Goal: Information Seeking & Learning: Learn about a topic

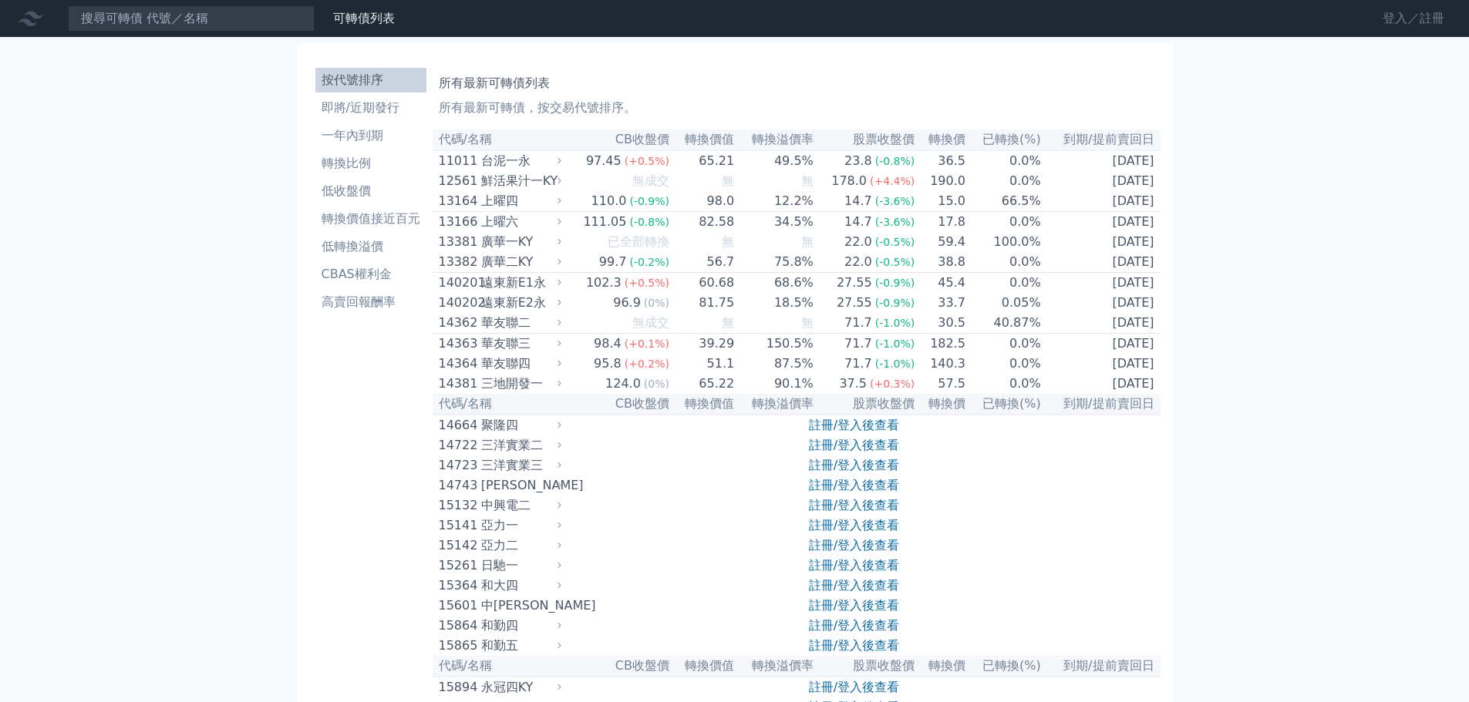
click at [1394, 23] on link "登入／註冊" at bounding box center [1413, 18] width 86 height 25
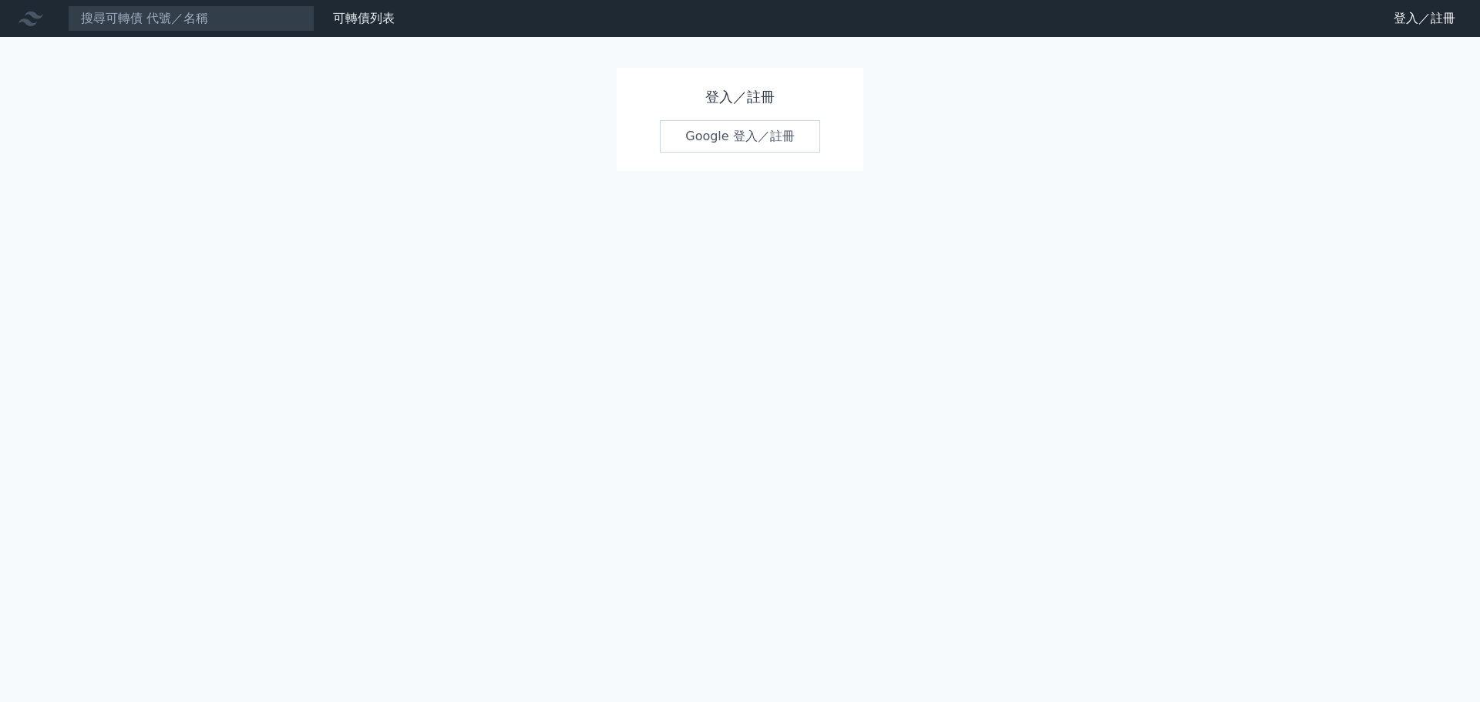
click at [747, 140] on link "Google 登入／註冊" at bounding box center [740, 136] width 160 height 32
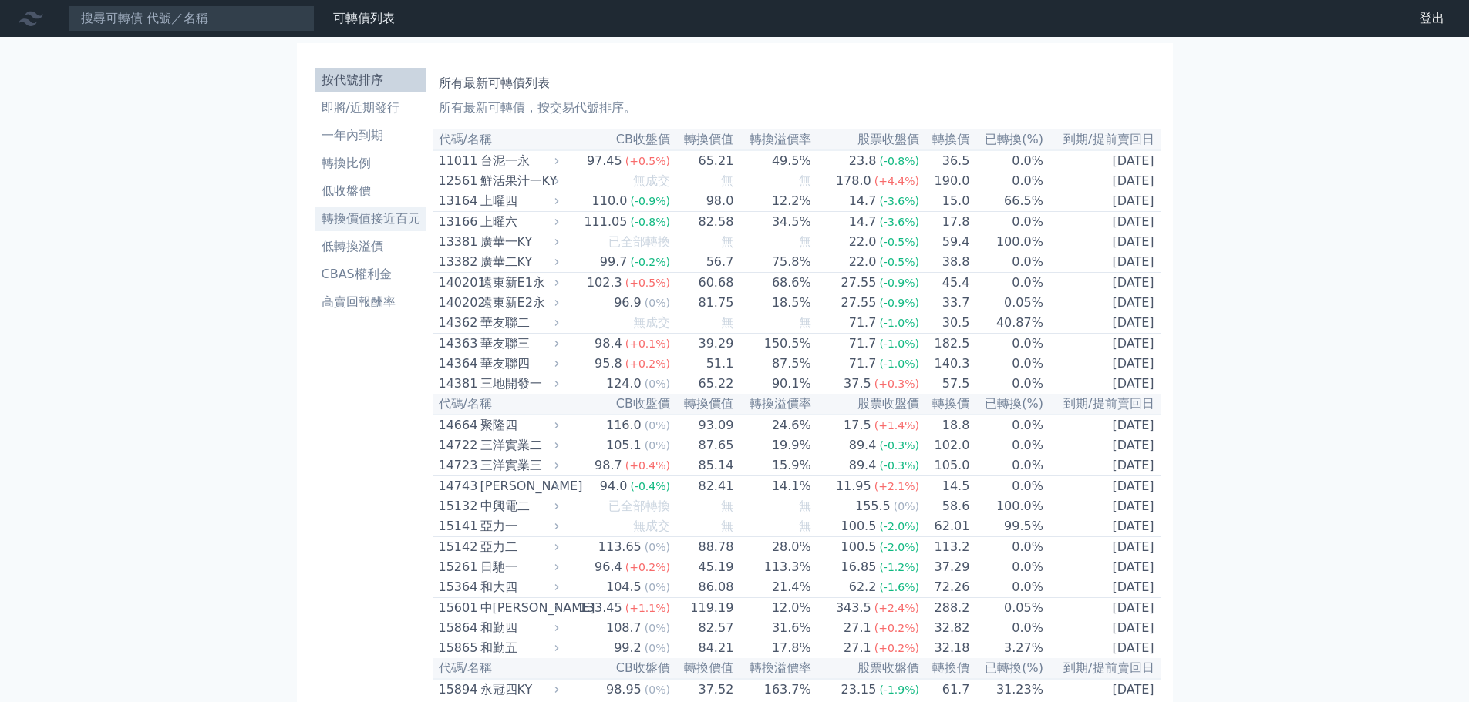
click at [362, 227] on li "轉換價值接近百元" at bounding box center [370, 219] width 111 height 19
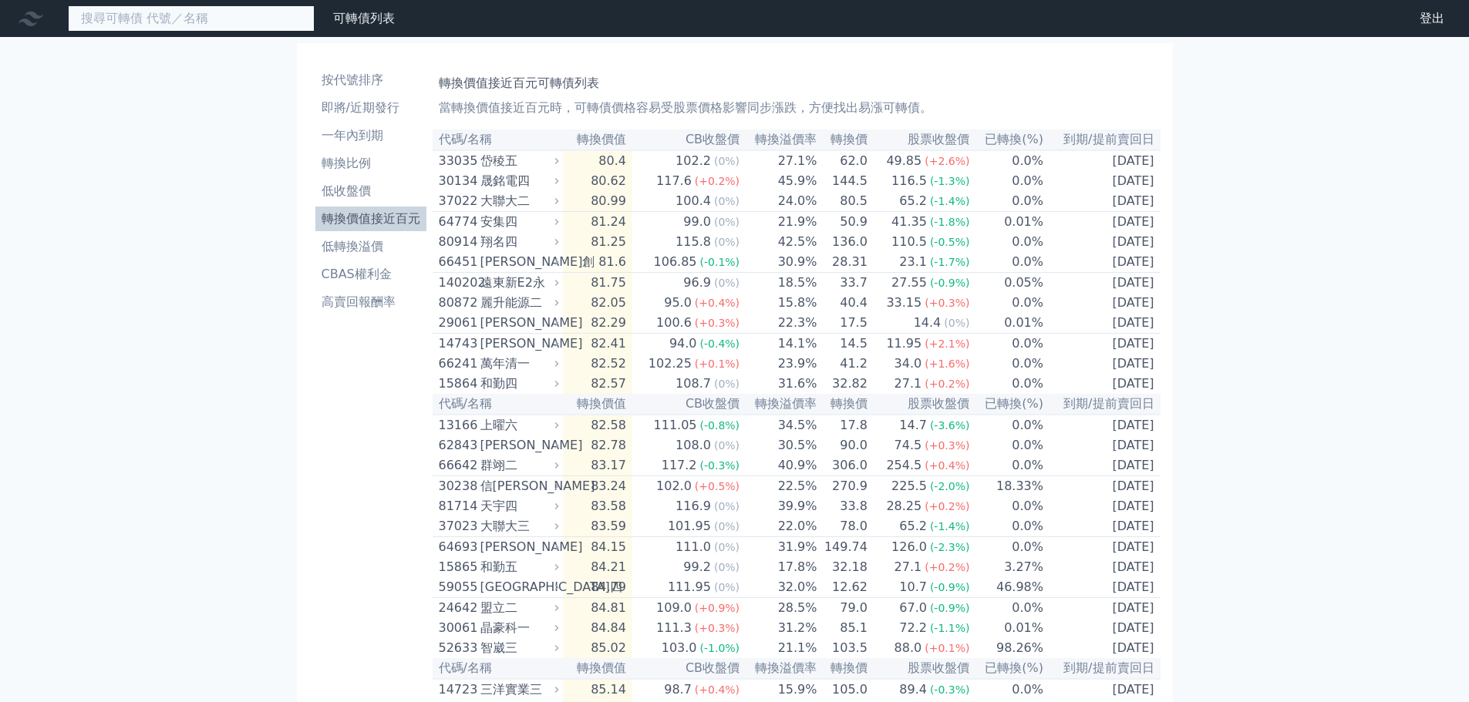
click at [153, 23] on input at bounding box center [191, 18] width 247 height 26
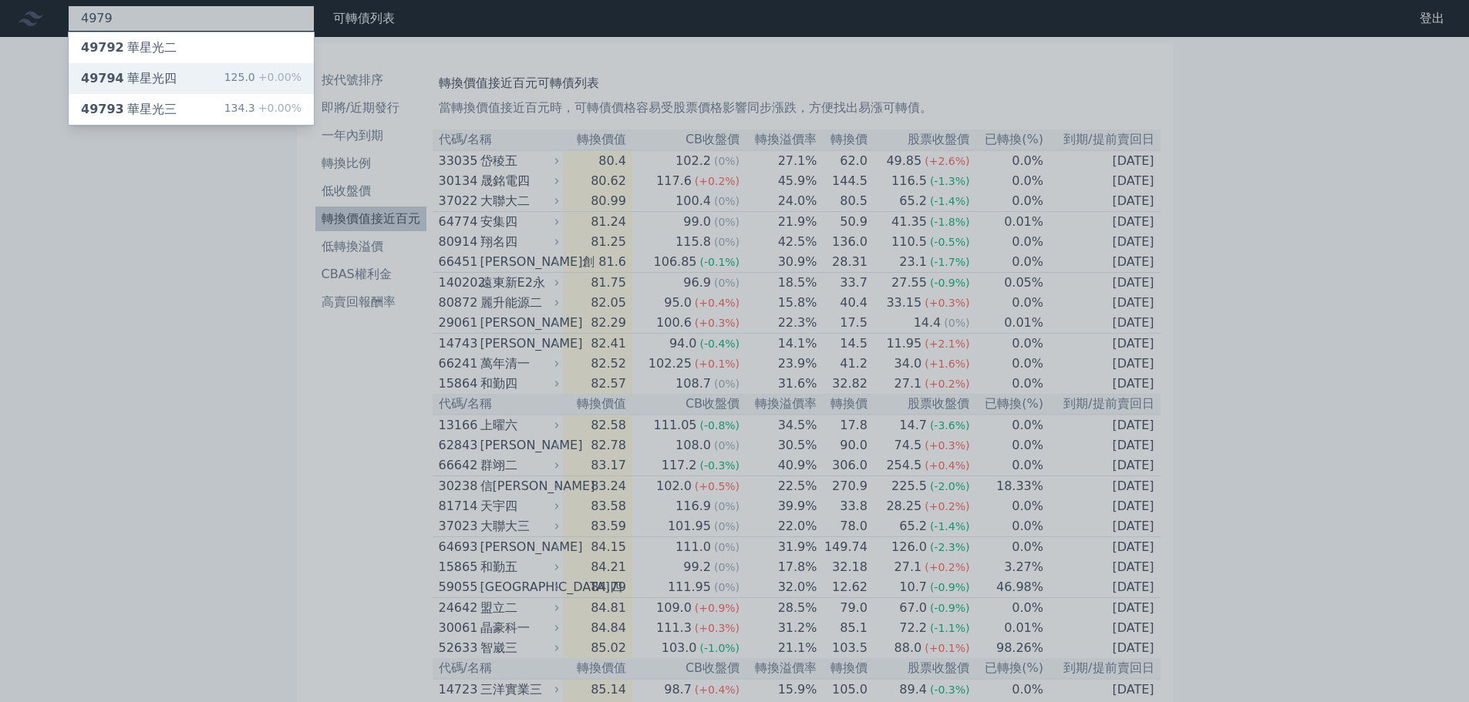
type input "4979"
click at [140, 84] on div "49794 華星光四" at bounding box center [129, 78] width 96 height 19
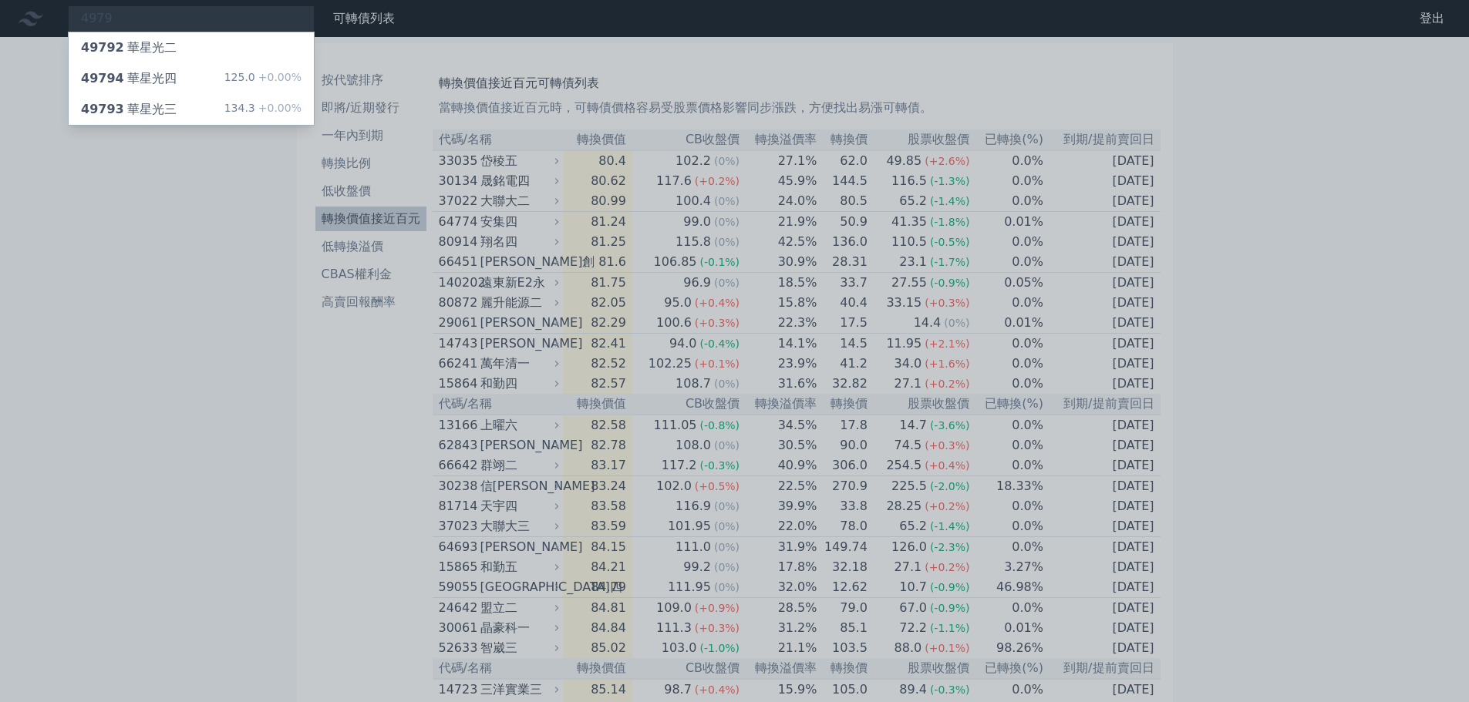
click at [180, 367] on div at bounding box center [734, 351] width 1469 height 702
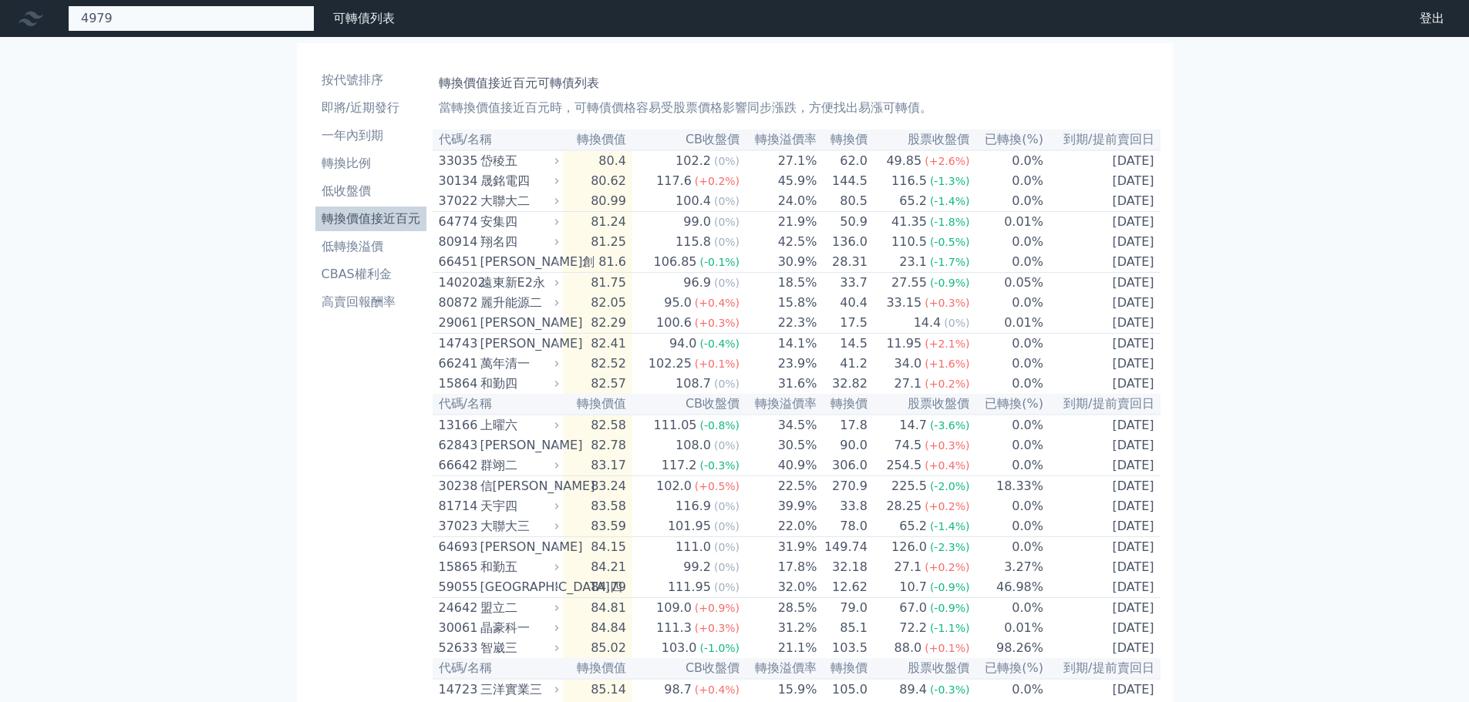
click at [170, 17] on div "4979 49792 華星光二 49794 華星光四 125.0 +0.00% 49793 華星光三 134.3 +0.00%" at bounding box center [191, 18] width 247 height 26
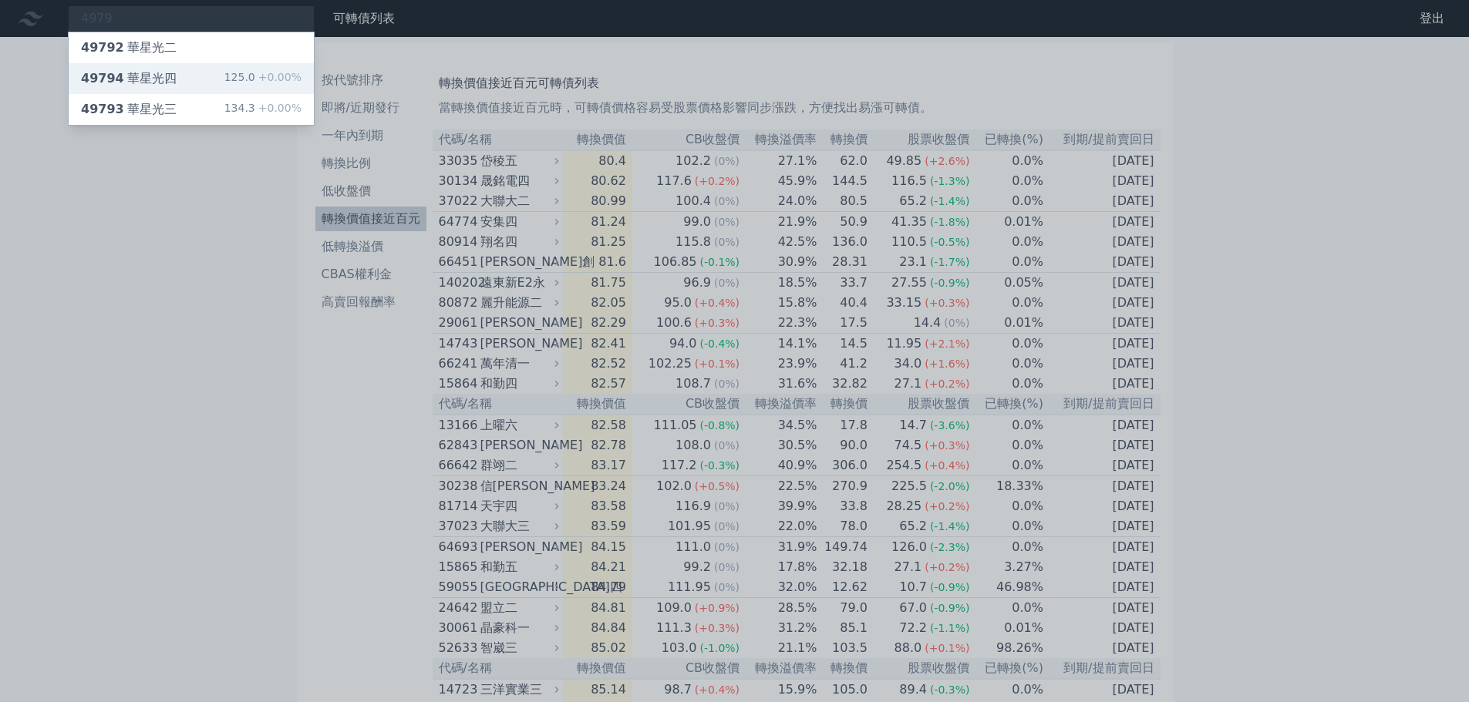
click at [171, 83] on div "49794 華星光四 125.0 +0.00%" at bounding box center [191, 78] width 245 height 31
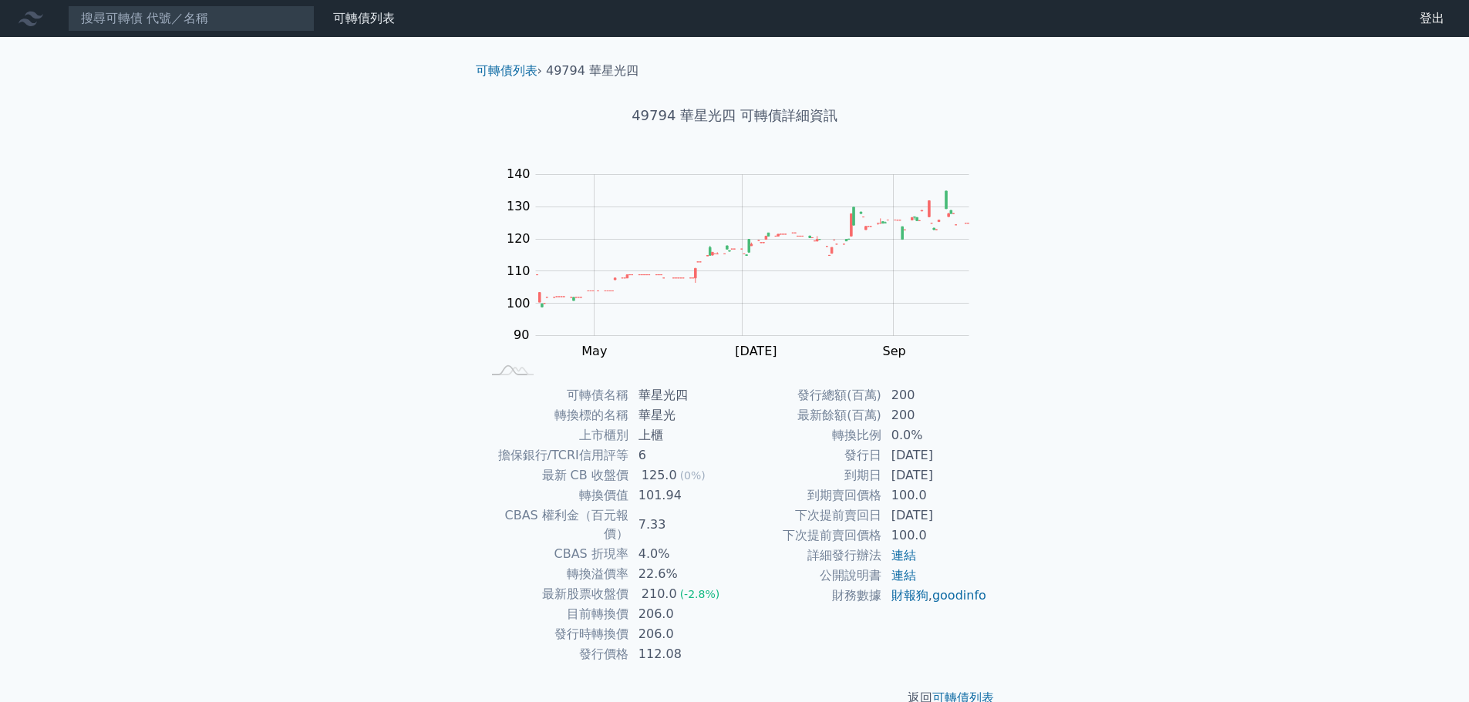
click at [1200, 340] on div "可轉債列表 財務數據 可轉債列表 財務數據 登出 登出 可轉債列表 › 49794 華星光四 49794 華星光四 可轉債詳細資訊 Zoom Out 100 …" at bounding box center [734, 366] width 1469 height 732
click at [217, 625] on div "可轉債列表 財務數據 可轉債列表 財務數據 登出 登出 可轉債列表 › 49794 華星光四 49794 華星光四 可轉債詳細資訊 Zoom Out 100 …" at bounding box center [734, 366] width 1469 height 732
click at [146, 14] on input at bounding box center [191, 18] width 247 height 26
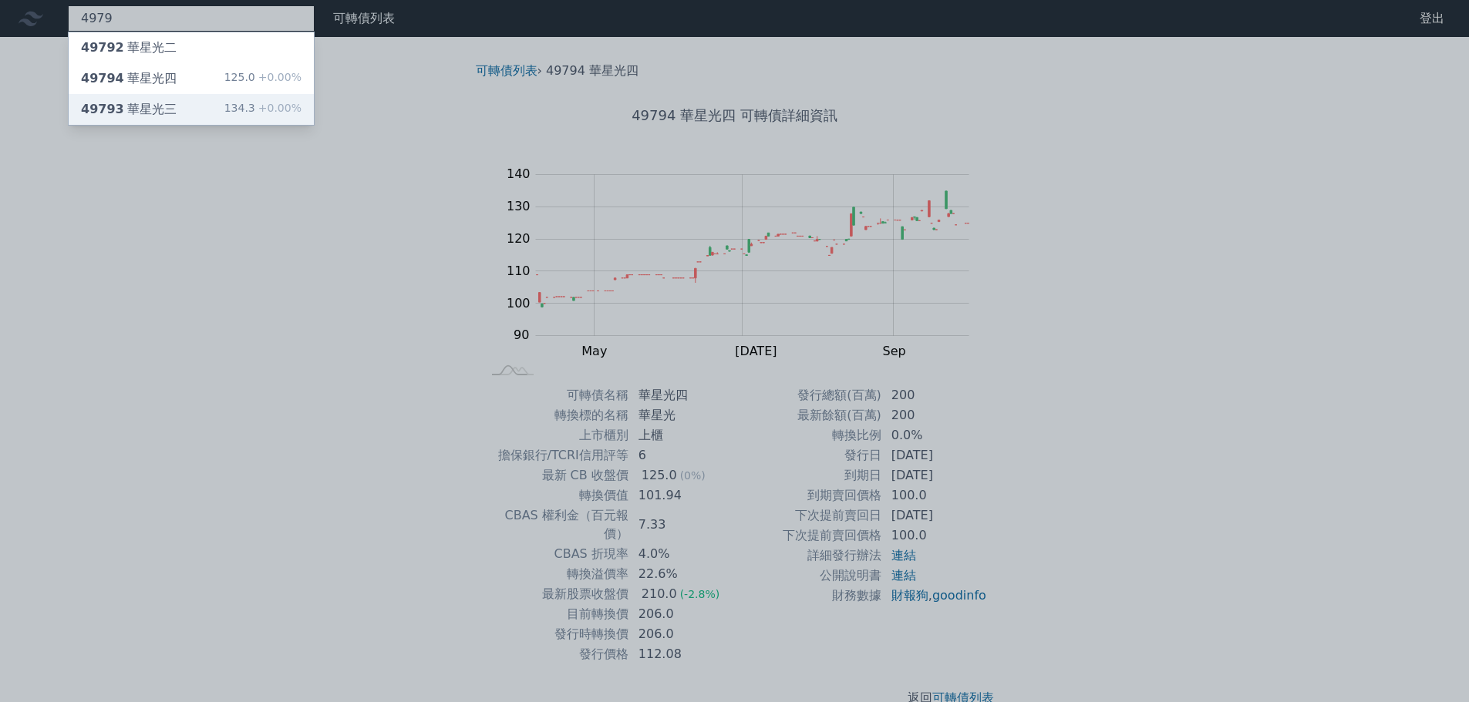
type input "4979"
click at [177, 109] on div "49793 華星光三 134.3 +0.00%" at bounding box center [191, 109] width 245 height 31
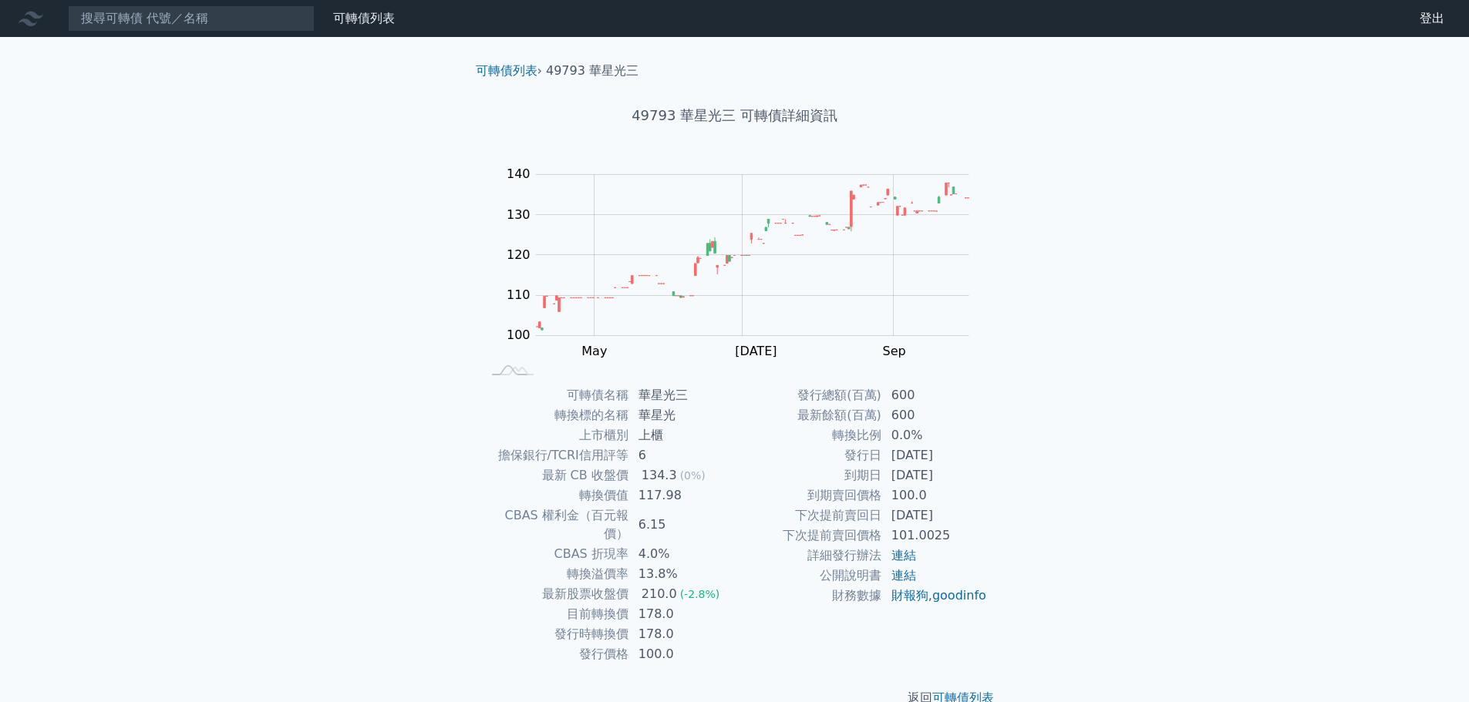
click at [1248, 379] on div "可轉債列表 財務數據 可轉債列表 財務數據 登出 登出 可轉債列表 › 49793 華星光三 49793 華星光三 可轉債詳細資訊 Zoom Out 100 …" at bounding box center [734, 366] width 1469 height 732
click at [209, 13] on input at bounding box center [191, 18] width 247 height 26
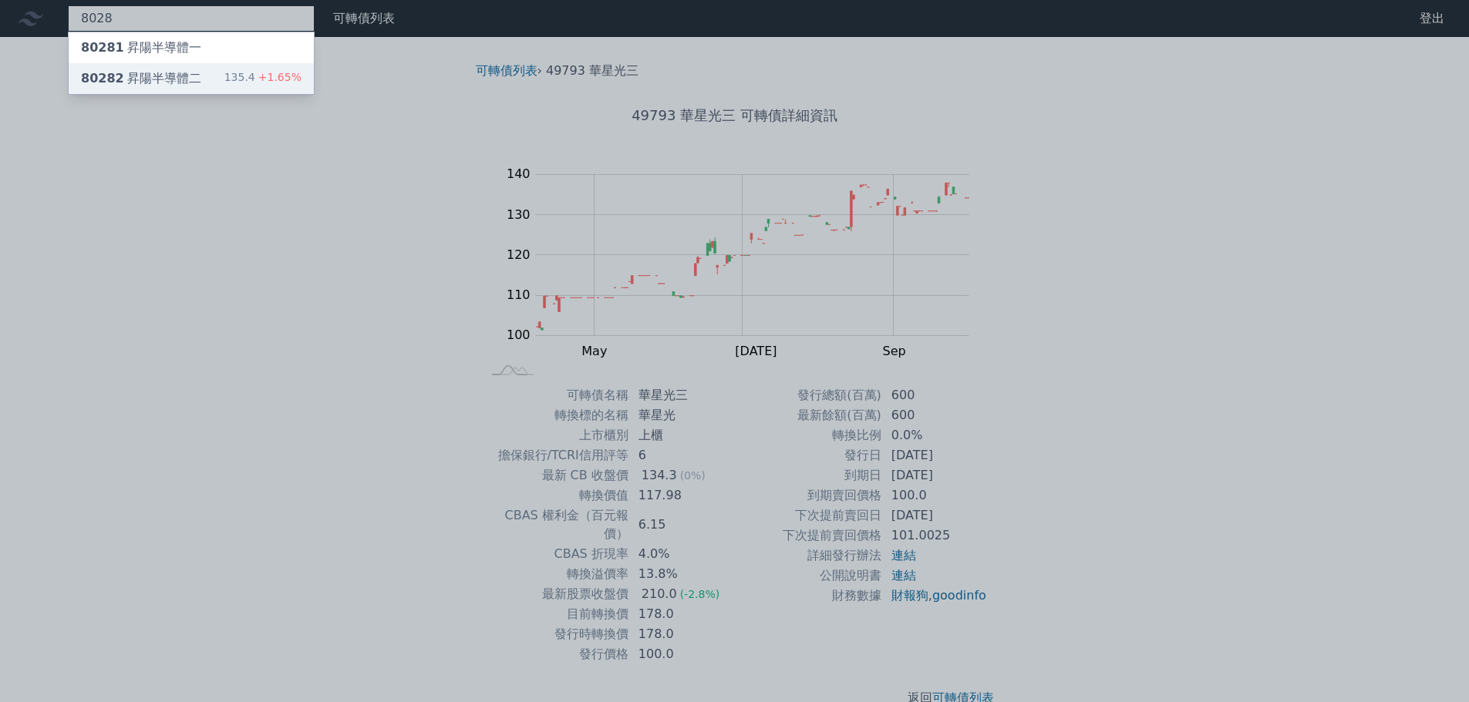
type input "8028"
click at [141, 82] on div "80282 昇陽半導體二" at bounding box center [141, 78] width 120 height 19
